Goal: Information Seeking & Learning: Learn about a topic

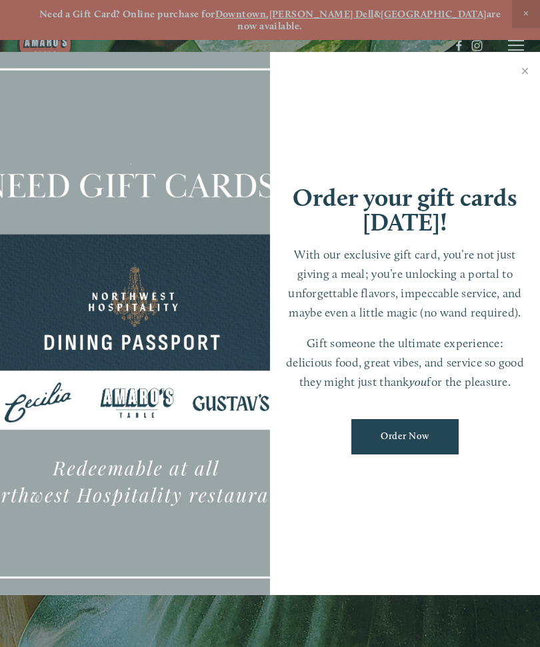
click at [371, 16] on div at bounding box center [270, 323] width 540 height 647
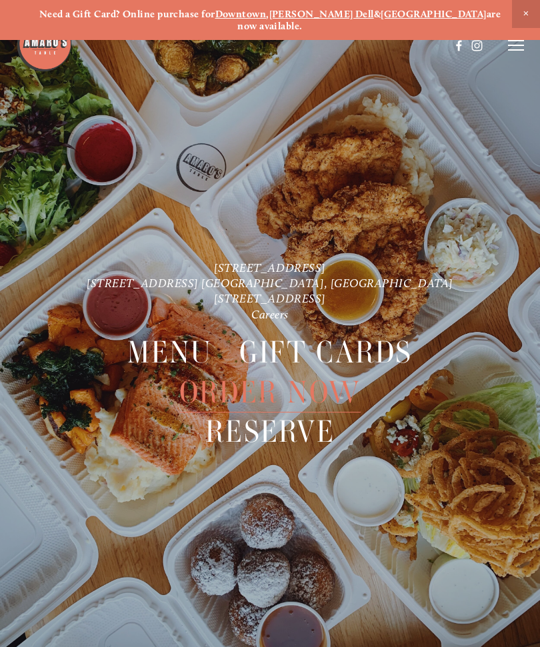
click at [173, 337] on span "Menu" at bounding box center [169, 353] width 85 height 40
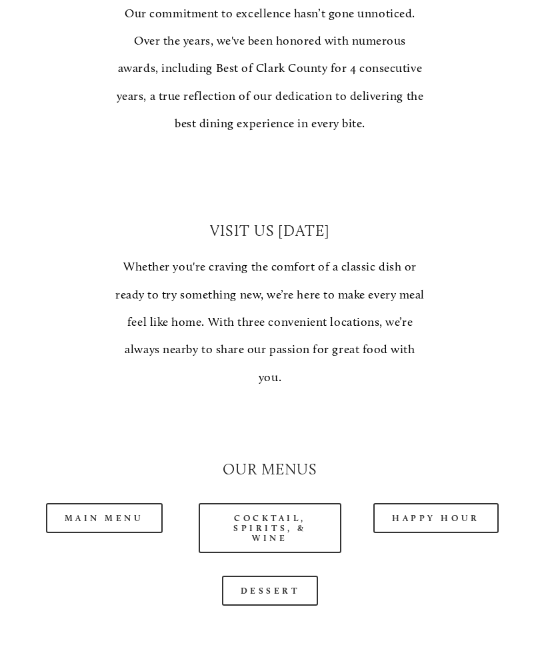
scroll to position [856, 0]
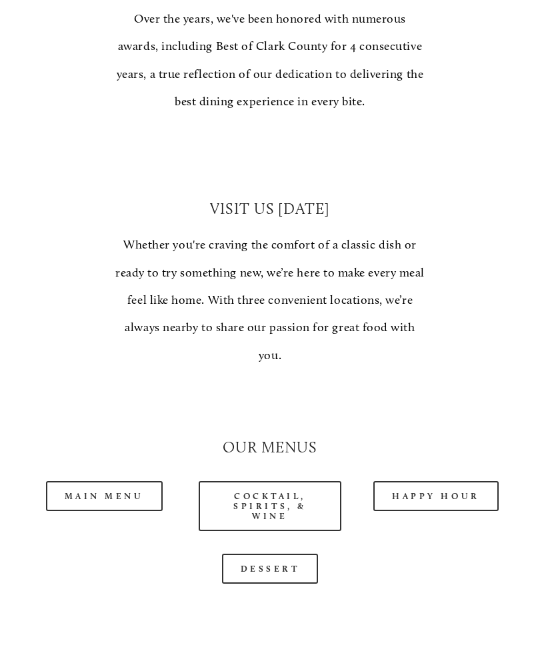
click at [427, 481] on link "Happy Hour" at bounding box center [435, 496] width 125 height 30
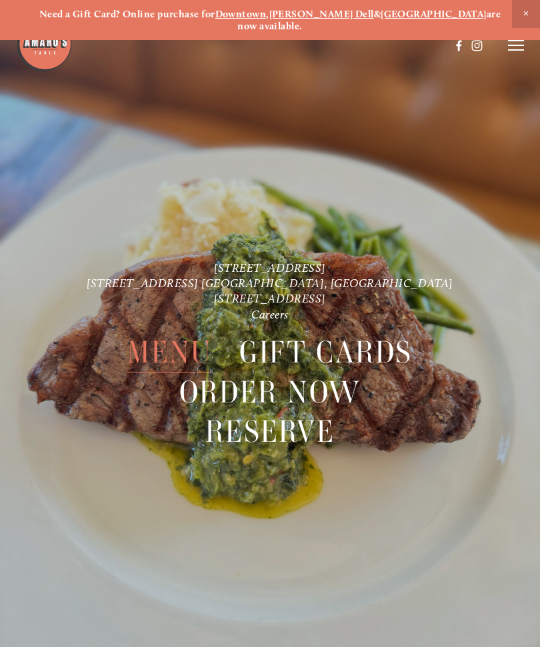
click at [515, 47] on icon at bounding box center [516, 45] width 16 height 12
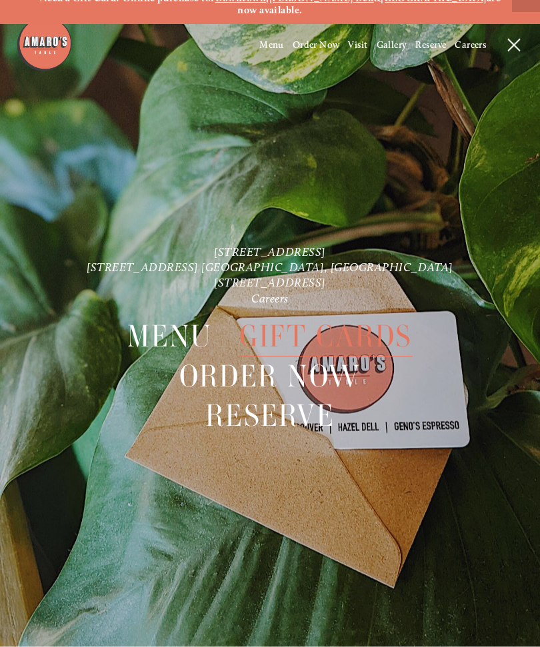
scroll to position [28, 0]
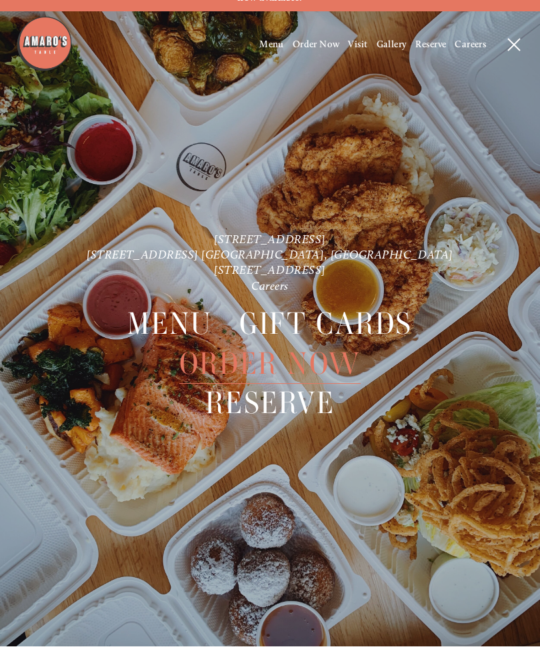
click at [174, 305] on span "Menu" at bounding box center [169, 325] width 85 height 40
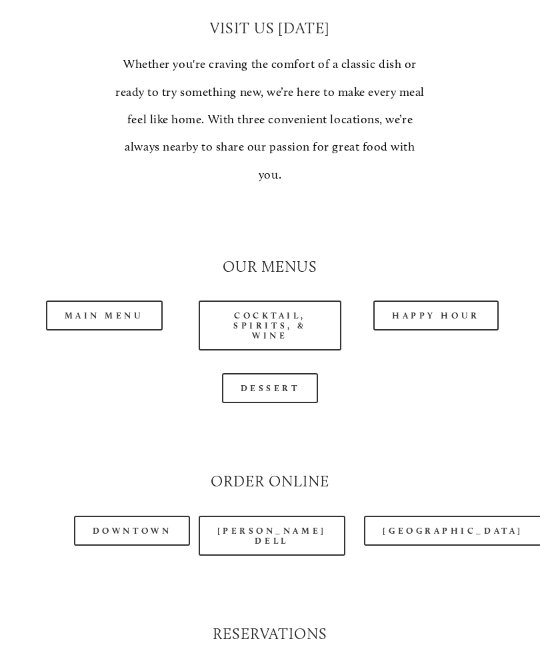
scroll to position [1037, 0]
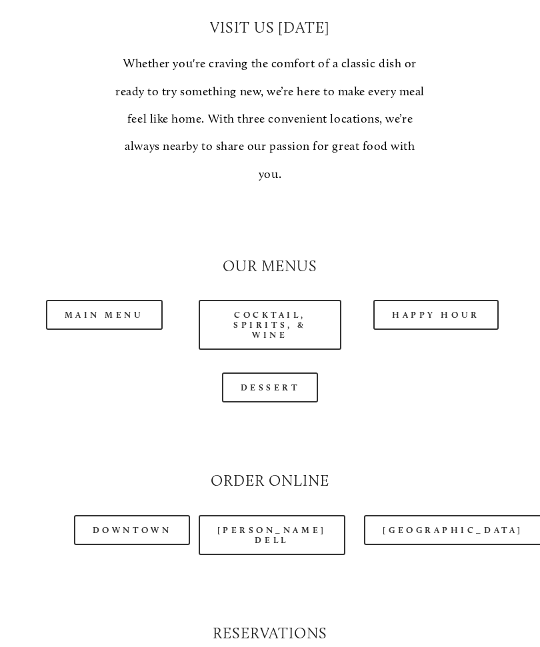
click at [421, 301] on link "Happy Hour" at bounding box center [435, 316] width 125 height 30
